Goal: Task Accomplishment & Management: Use online tool/utility

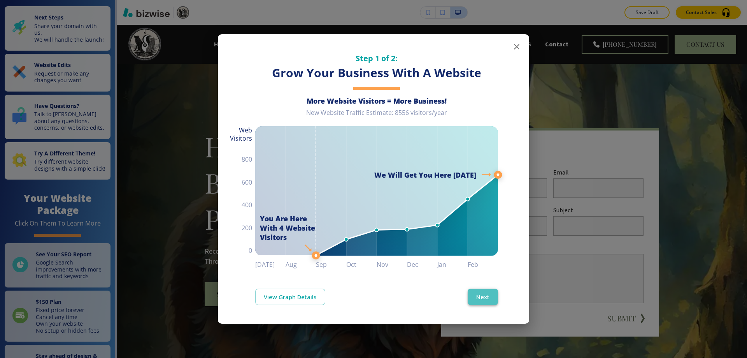
click at [477, 291] on button "Next" at bounding box center [483, 296] width 30 height 16
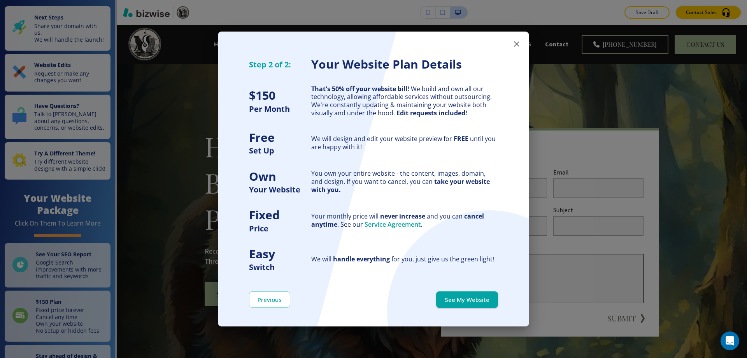
click at [480, 295] on button "See My Website" at bounding box center [467, 299] width 62 height 16
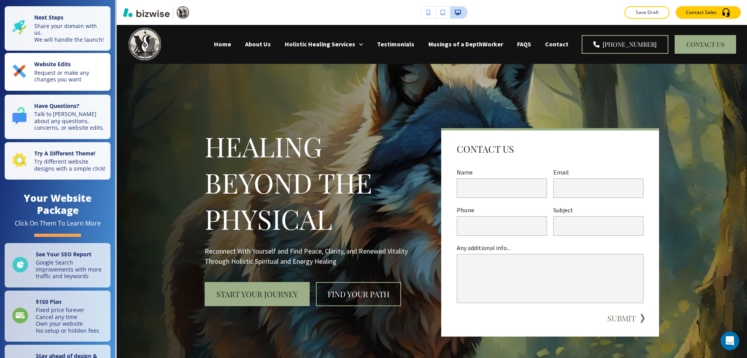
click at [78, 82] on p "Request or make any changes you want" at bounding box center [70, 76] width 72 height 14
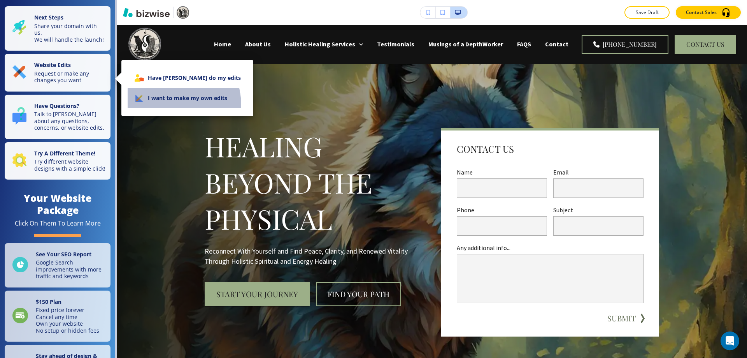
click at [159, 106] on li "I want to make my own edits" at bounding box center [188, 98] width 120 height 20
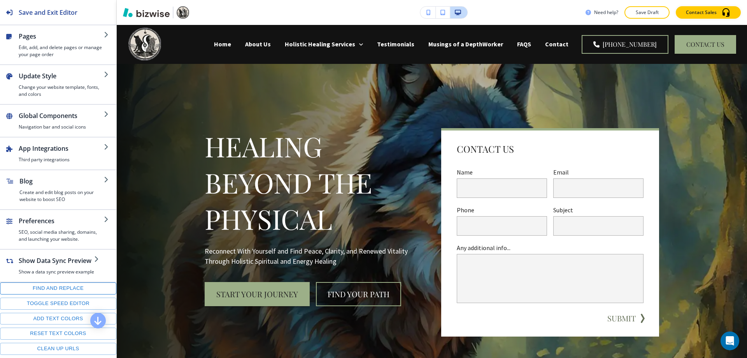
click at [57, 285] on button "Find and replace" at bounding box center [58, 288] width 116 height 12
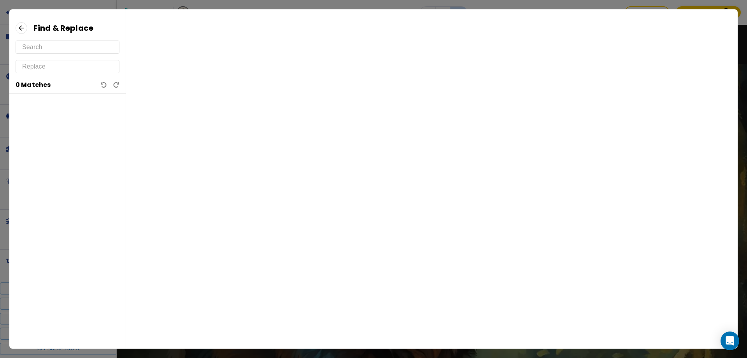
click at [46, 46] on input "text" at bounding box center [67, 47] width 91 height 12
paste input "Iare"
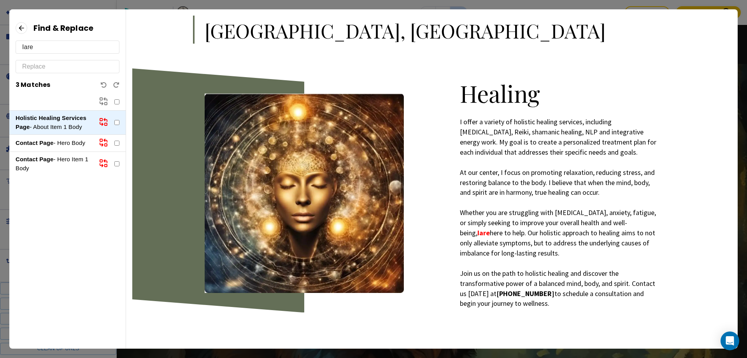
scroll to position [103, 0]
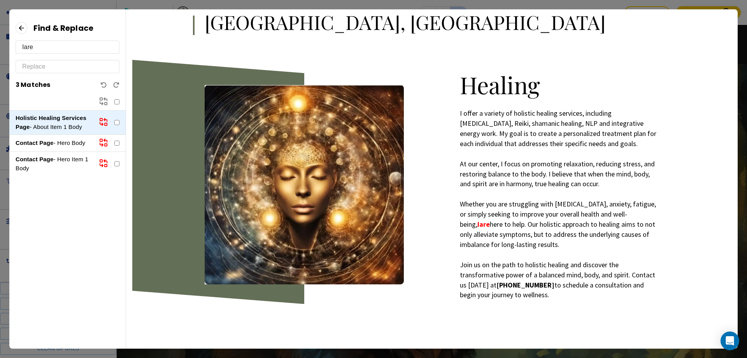
type input "Iare"
click at [35, 67] on input "text" at bounding box center [67, 66] width 91 height 12
type input "I am"
click at [53, 141] on strong "Contact Page" at bounding box center [35, 142] width 38 height 7
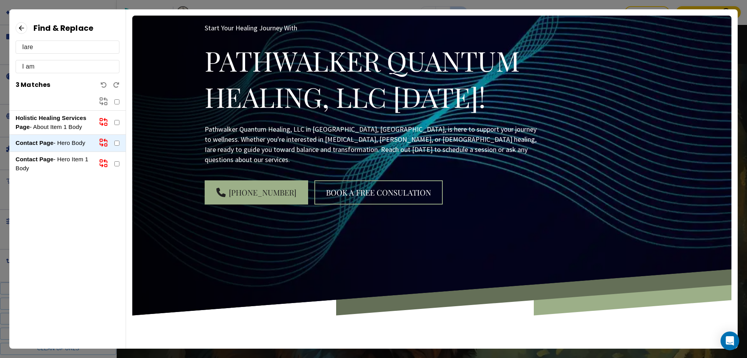
scroll to position [0, 0]
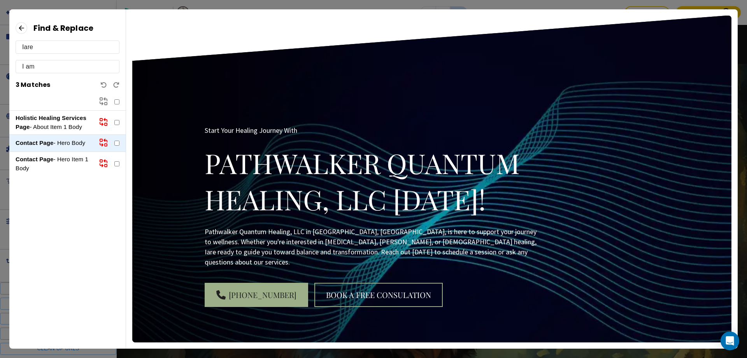
click at [58, 158] on p "Contact Page - Hero Item 1 Body" at bounding box center [54, 164] width 77 height 18
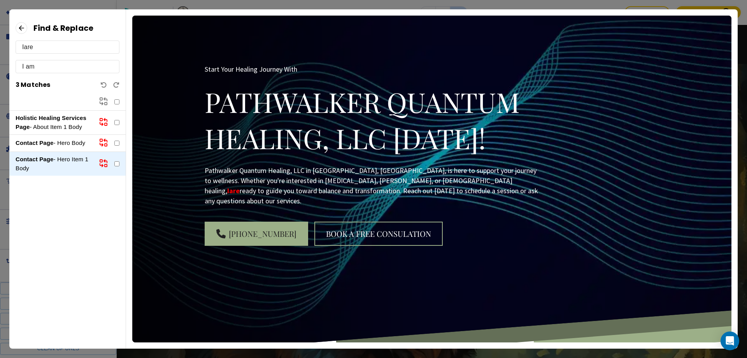
scroll to position [63, 0]
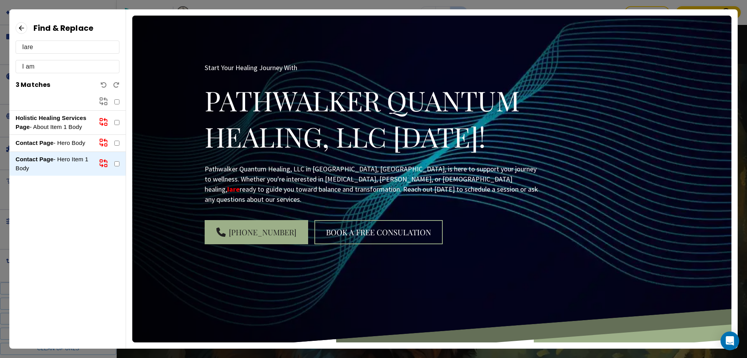
click at [114, 100] on div at bounding box center [109, 102] width 21 height 11
click at [115, 101] on input "checkbox" at bounding box center [116, 101] width 5 height 5
checkbox input "true"
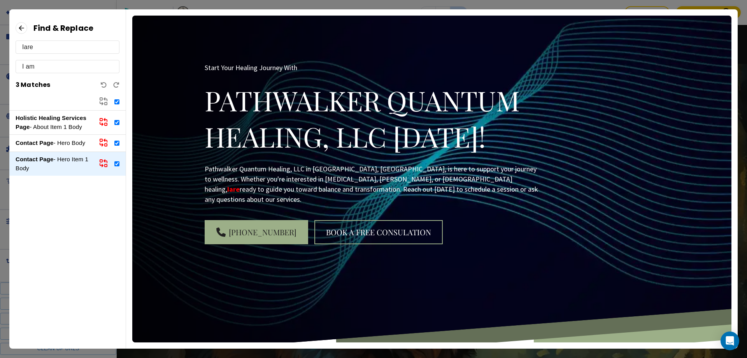
checkbox input "true"
click at [104, 101] on icon at bounding box center [103, 101] width 9 height 9
checkbox input "false"
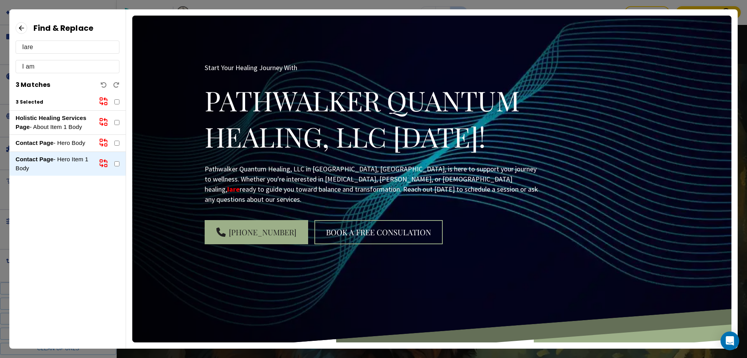
checkbox input "false"
click at [70, 119] on strong "Holistic Healing Services Page" at bounding box center [51, 122] width 71 height 16
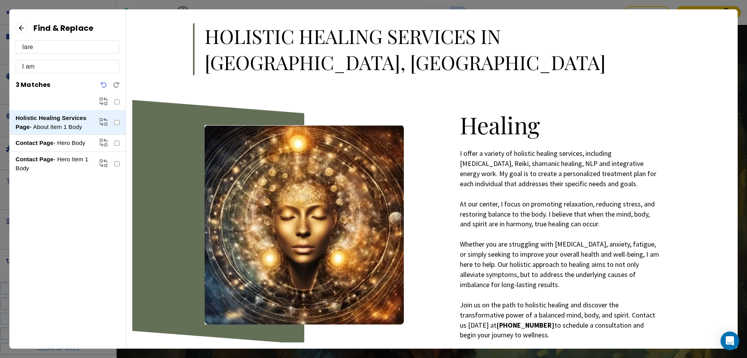
scroll to position [0, 0]
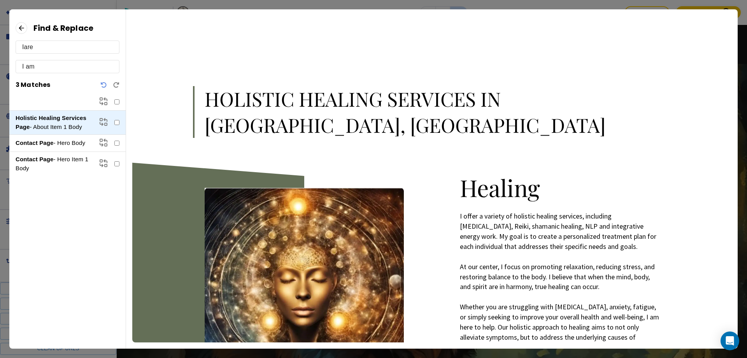
click at [23, 27] on icon at bounding box center [22, 28] width 12 height 12
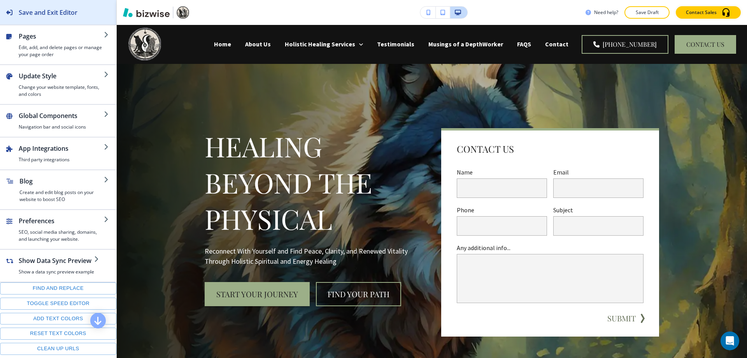
click at [51, 16] on h2 "Save and Exit Editor" at bounding box center [48, 12] width 59 height 9
